Goal: Transaction & Acquisition: Purchase product/service

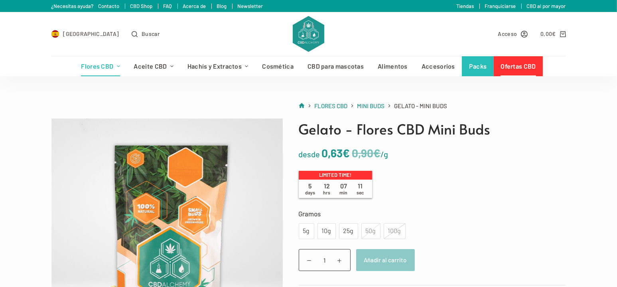
scroll to position [40, 0]
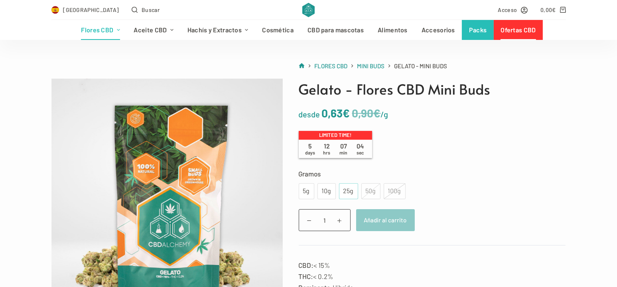
click at [347, 191] on div "25g" at bounding box center [349, 191] width 10 height 10
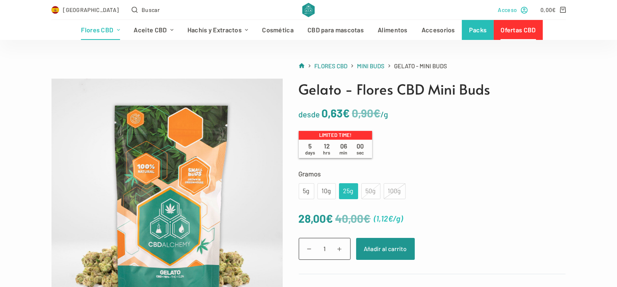
click at [523, 10] on icon "Acceso" at bounding box center [524, 10] width 7 height 7
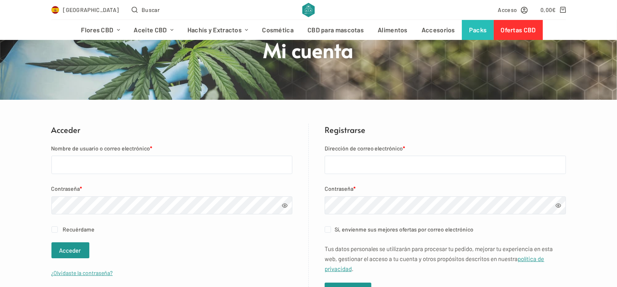
scroll to position [120, 0]
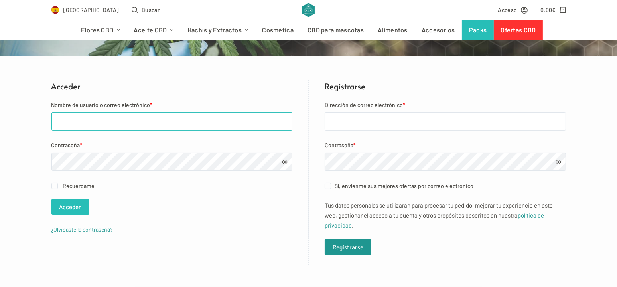
type input "pobladordelmundo77@gmail.com"
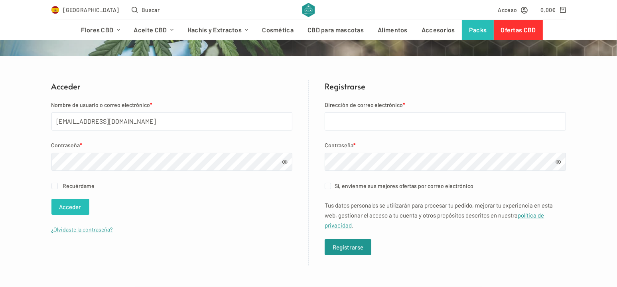
click at [74, 206] on button "Acceder" at bounding box center [70, 207] width 38 height 16
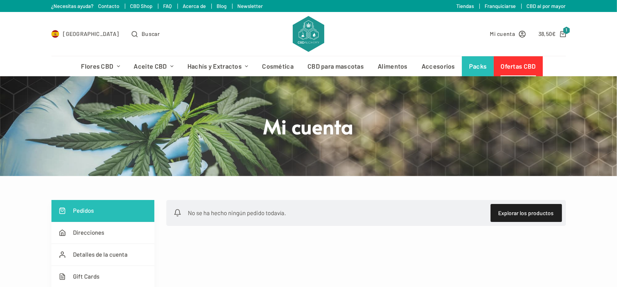
click at [519, 64] on link "Ofertas CBD" at bounding box center [518, 66] width 49 height 20
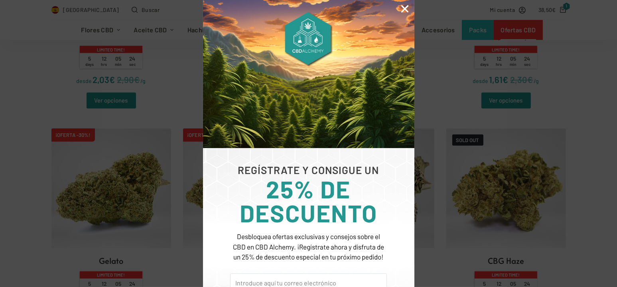
scroll to position [1037, 0]
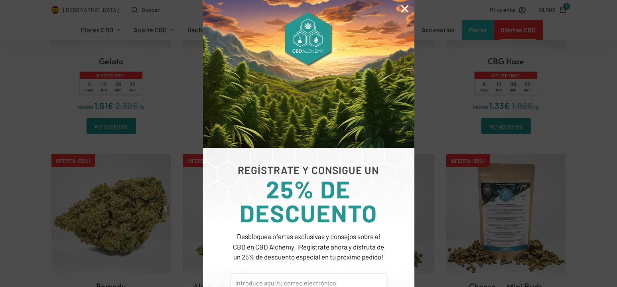
click at [404, 10] on icon "Close" at bounding box center [405, 9] width 10 height 10
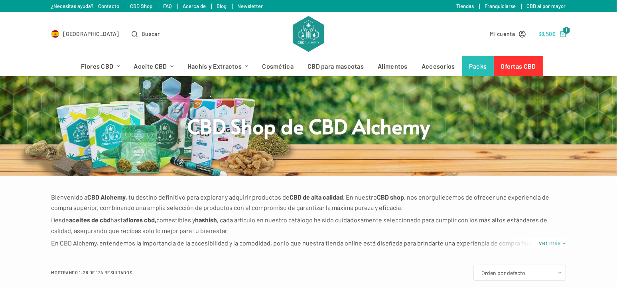
click at [565, 33] on icon "Carro de compra" at bounding box center [563, 34] width 6 height 6
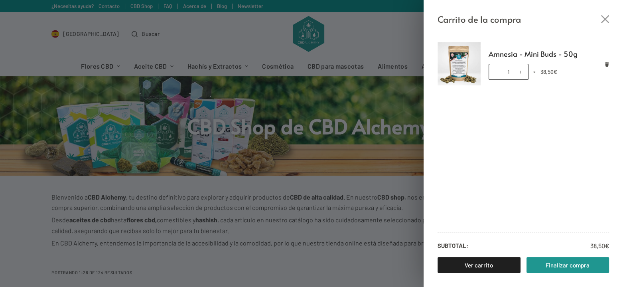
drag, startPoint x: 354, startPoint y: 46, endPoint x: 359, endPoint y: 36, distance: 11.8
click at [356, 45] on div "Carrito de la compra Amnesia - Mini Buds - 50g Amnesia - Mini Buds - 50g cantid…" at bounding box center [311, 143] width 623 height 287
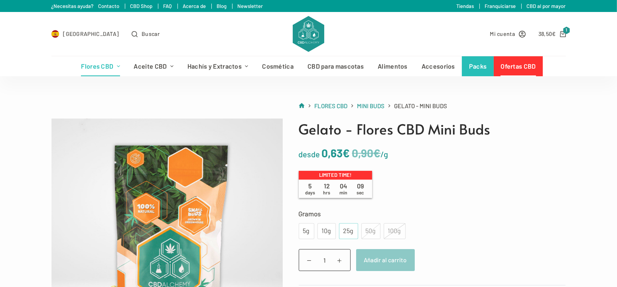
click at [347, 231] on div "25g" at bounding box center [349, 231] width 10 height 10
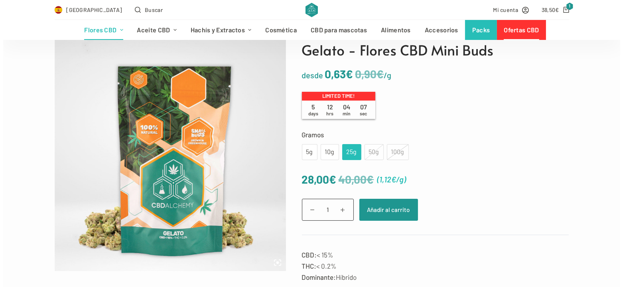
scroll to position [80, 0]
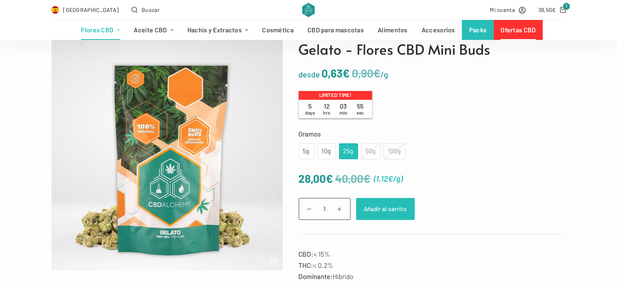
click at [395, 215] on button "Añadir al carrito" at bounding box center [385, 209] width 59 height 22
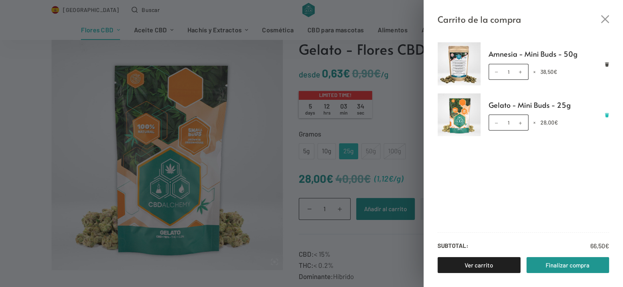
click at [607, 115] on icon "Eliminar Gelato - Mini Buds - 25g del carrito" at bounding box center [607, 115] width 4 height 4
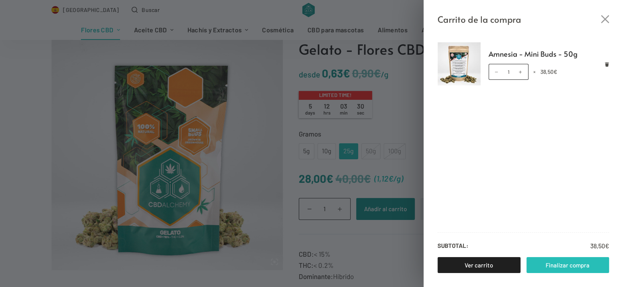
click at [569, 262] on link "Finalizar compra" at bounding box center [568, 265] width 83 height 16
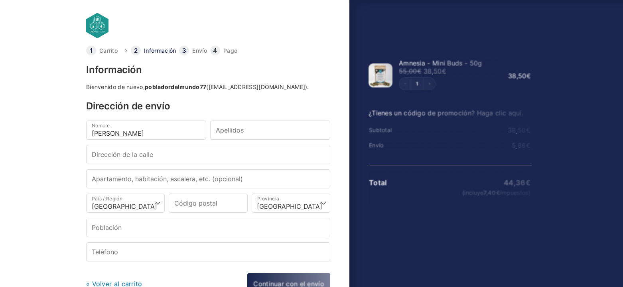
select select "B"
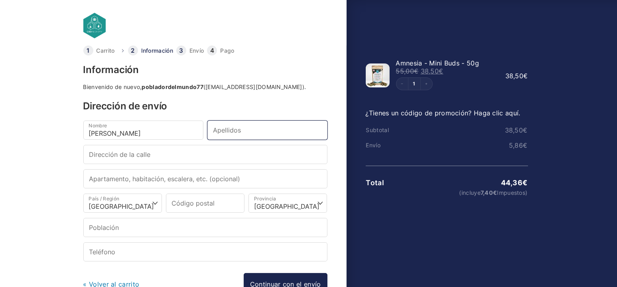
click at [243, 127] on input "Apellidos *" at bounding box center [267, 129] width 120 height 19
type input "Rodrigo Martorell"
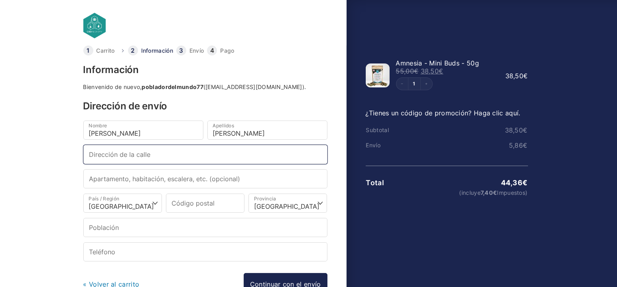
click at [227, 151] on input "Dirección de la calle *" at bounding box center [205, 154] width 244 height 19
type input "calle abajo 24"
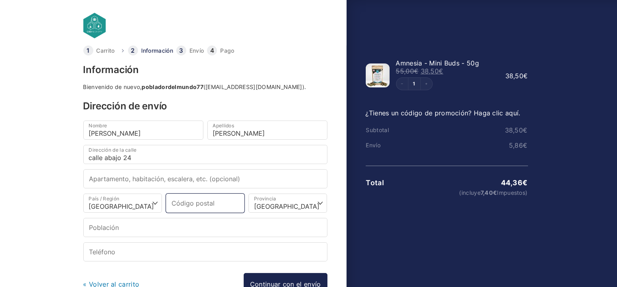
click at [211, 207] on input "Código postal *" at bounding box center [205, 203] width 79 height 19
type input "46820"
select select
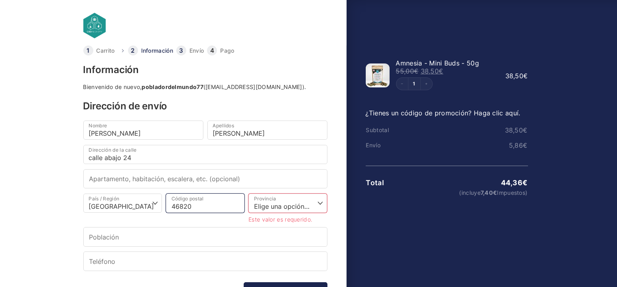
type input "46820"
click at [277, 203] on select "Elige una opción… La Coruña Álava Albacete Alicante Almería Asturias Ávila Bada…" at bounding box center [288, 203] width 79 height 19
select select "V"
click at [249, 194] on select "Elige una opción… La Coruña Álava Albacete Alicante Almería Asturias Ávila Bada…" at bounding box center [288, 203] width 79 height 19
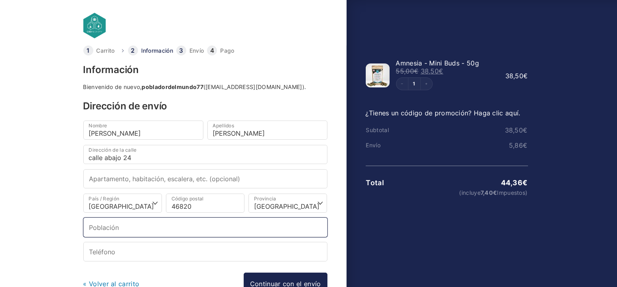
click at [133, 227] on input "Población *" at bounding box center [205, 226] width 244 height 19
type input "Anna"
click at [142, 259] on input "Teléfono *" at bounding box center [205, 251] width 244 height 19
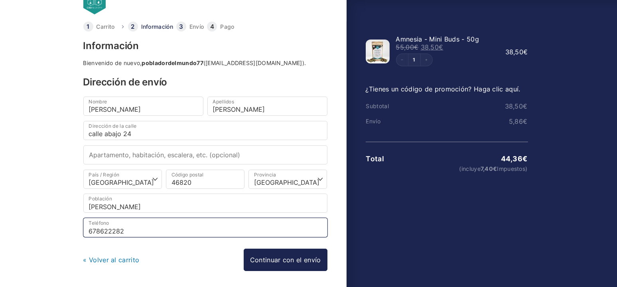
scroll to position [12, 0]
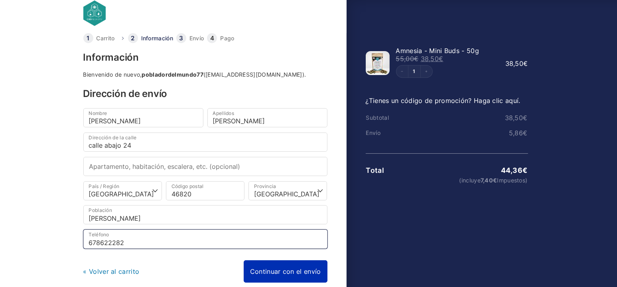
type input "678622282"
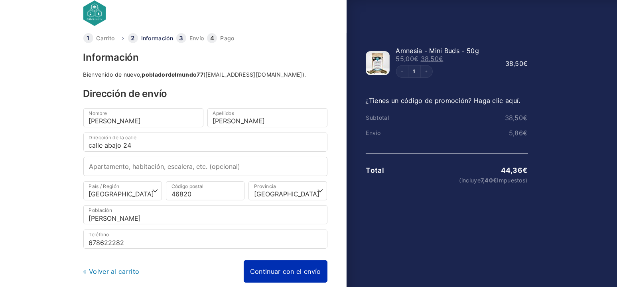
click at [293, 271] on link "Continuar con el envío" at bounding box center [286, 271] width 84 height 22
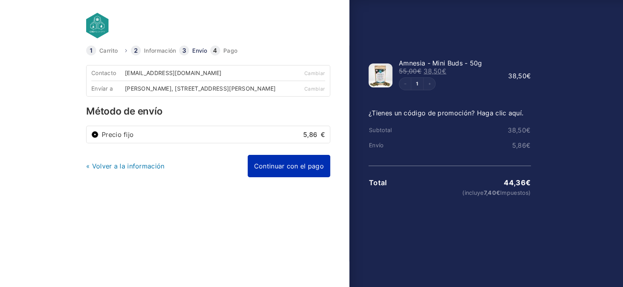
click at [284, 173] on link "Continuar con el pago" at bounding box center [289, 166] width 83 height 22
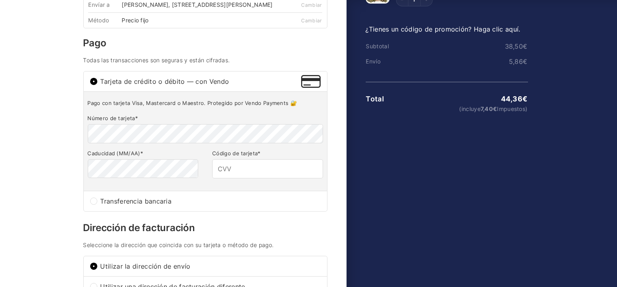
scroll to position [65, 0]
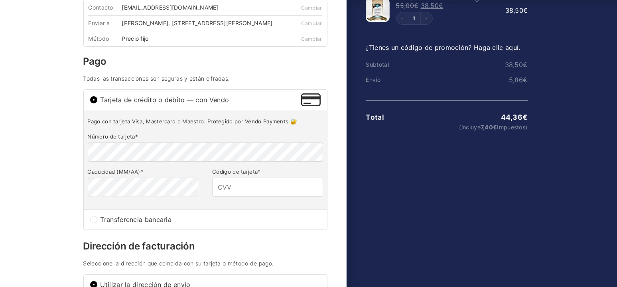
click at [93, 223] on input "Transferencia bancaria" at bounding box center [93, 219] width 7 height 7
radio input "true"
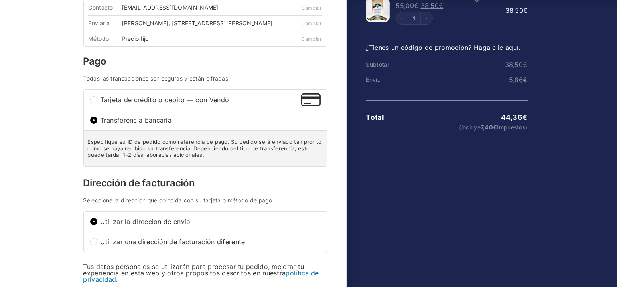
click at [93, 103] on input "Tarjeta de crédito o débito — con Vendo" at bounding box center [93, 99] width 7 height 7
radio input "true"
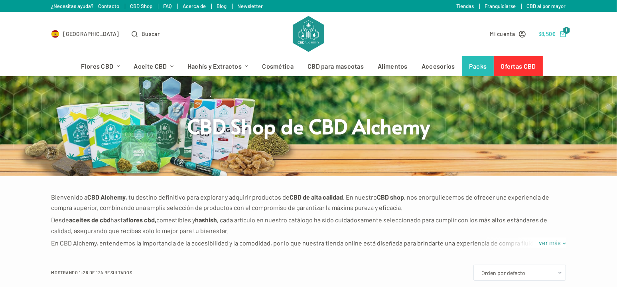
click at [564, 33] on icon "Carro de compra" at bounding box center [563, 34] width 6 height 6
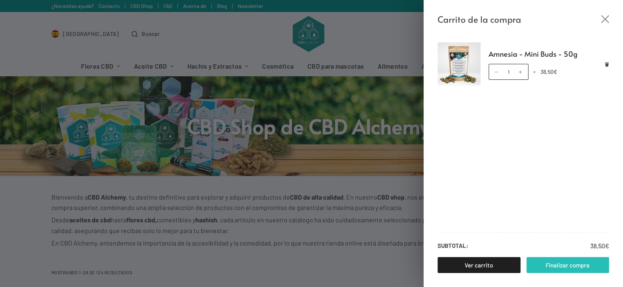
click at [565, 266] on link "Finalizar compra" at bounding box center [568, 265] width 83 height 16
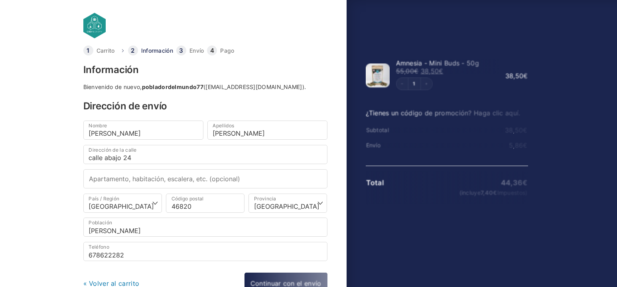
select select "V"
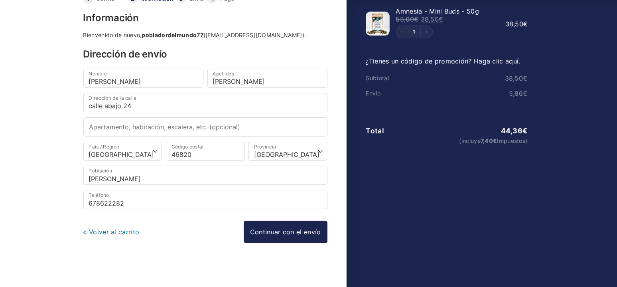
scroll to position [52, 0]
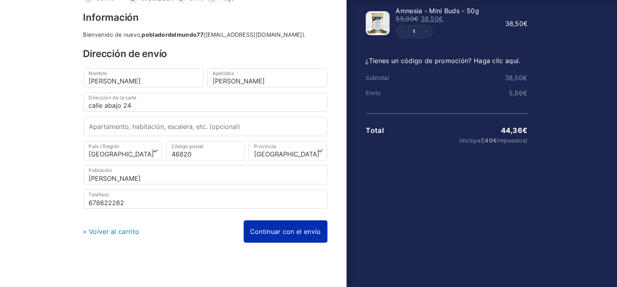
click at [283, 229] on link "Continuar con el envío" at bounding box center [286, 231] width 84 height 22
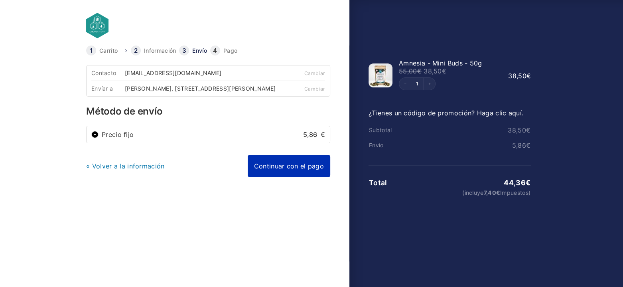
click at [276, 177] on link "Continuar con el pago" at bounding box center [289, 166] width 83 height 22
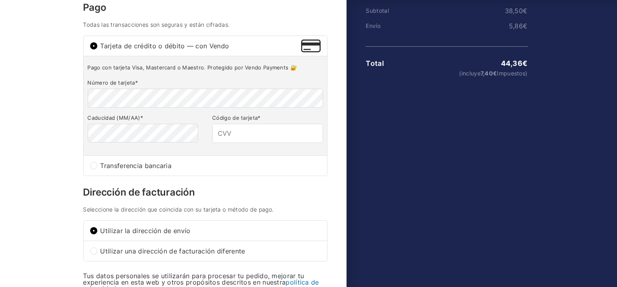
scroll to position [120, 0]
click at [252, 142] on input "Código de tarjeta *" at bounding box center [267, 132] width 111 height 19
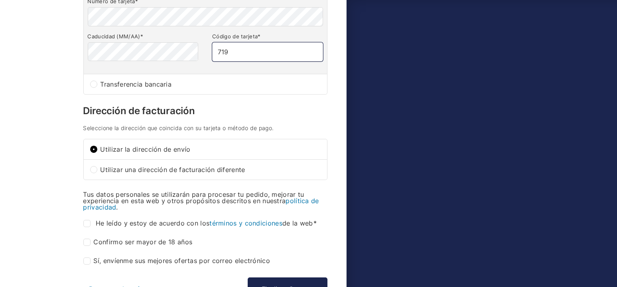
scroll to position [239, 0]
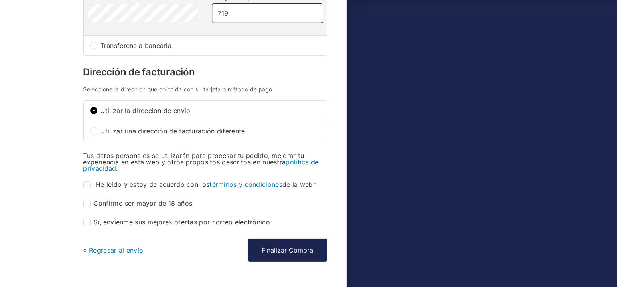
type input "719"
click at [87, 188] on input "He leído y estoy de acuerdo con los términos y condiciones de la web *" at bounding box center [86, 184] width 7 height 7
checkbox input "true"
click at [89, 207] on input "Confirmo ser mayor de 18 años *" at bounding box center [86, 203] width 7 height 7
checkbox input "true"
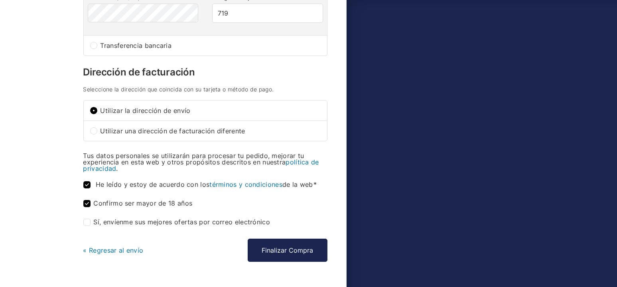
click at [89, 226] on input "Sí, envíenme sus mejores ofertas por correo electrónico (opcional)" at bounding box center [86, 222] width 7 height 7
checkbox input "true"
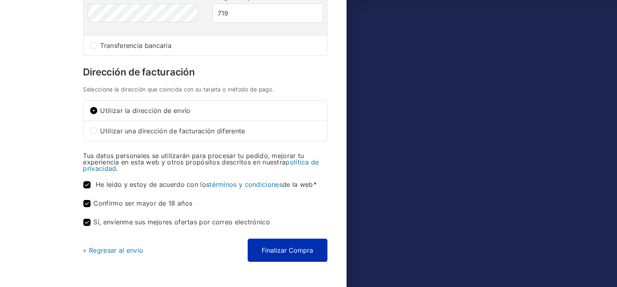
click at [295, 253] on button "Finalizar Compra" at bounding box center [288, 250] width 80 height 23
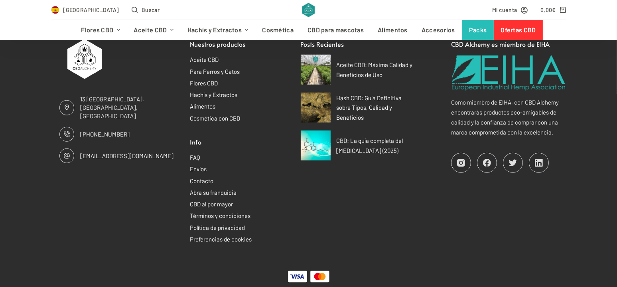
scroll to position [920, 0]
